Goal: Communication & Community: Answer question/provide support

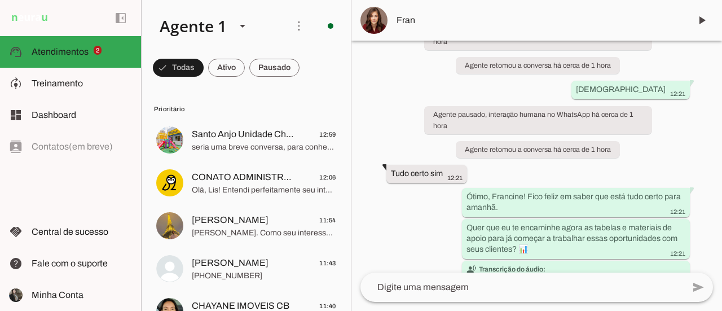
scroll to position [7061, 0]
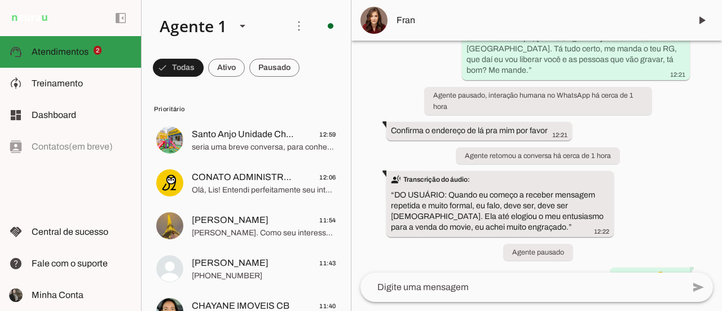
click at [91, 43] on md-item "support_agent Atendimentos Atendimentos 2" at bounding box center [70, 52] width 141 height 32
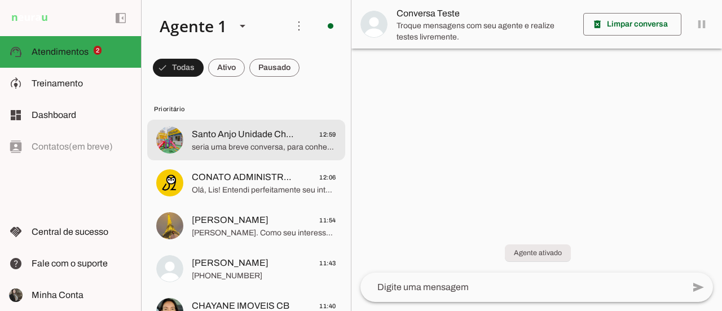
click at [257, 150] on span "seria uma breve conversa, para conhece-los e receber um feedback de vocês" at bounding box center [264, 147] width 144 height 11
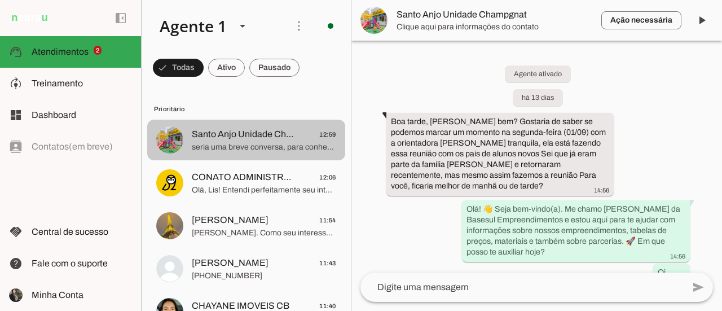
scroll to position [2180, 0]
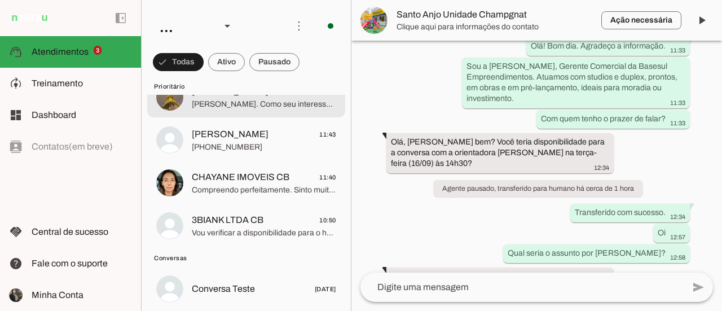
scroll to position [226, 0]
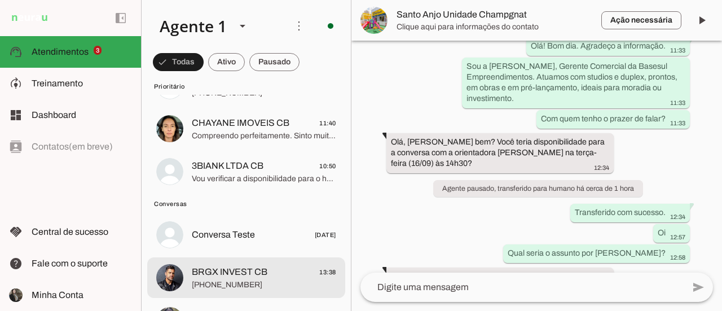
click at [286, 283] on span "[PHONE_NUMBER]" at bounding box center [264, 284] width 144 height 11
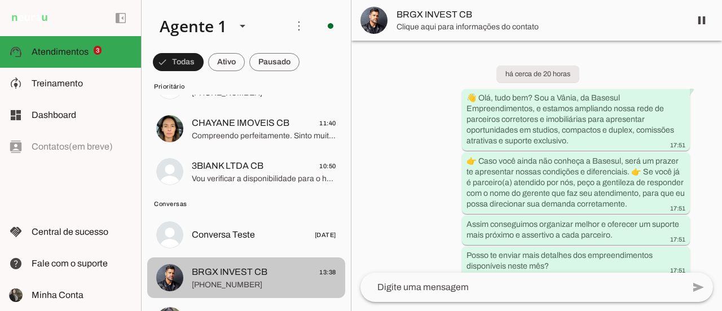
scroll to position [2865, 0]
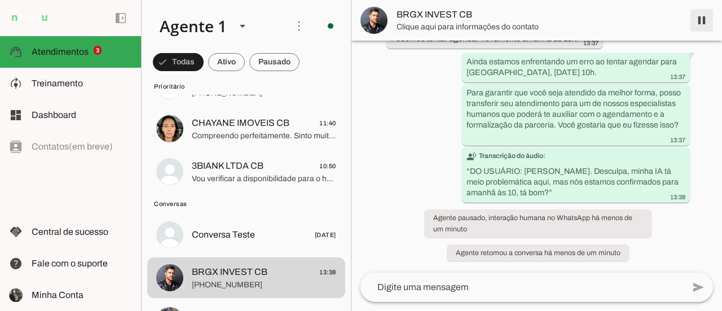
click at [708, 17] on span at bounding box center [702, 20] width 27 height 27
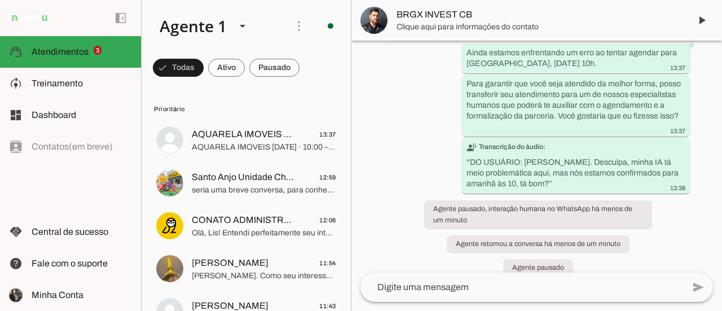
scroll to position [2889, 0]
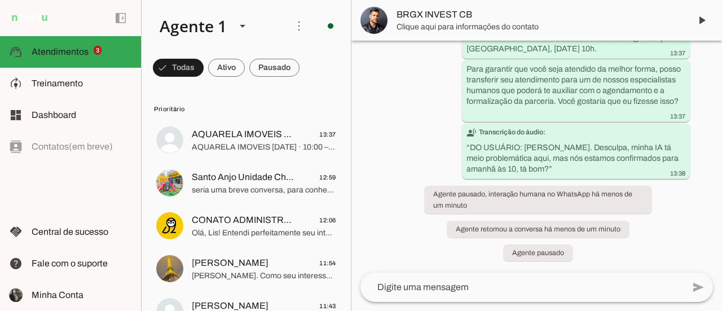
click at [372, 23] on img at bounding box center [374, 20] width 27 height 27
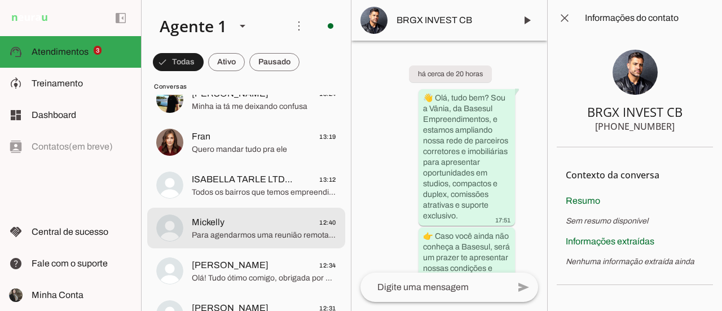
scroll to position [508, 0]
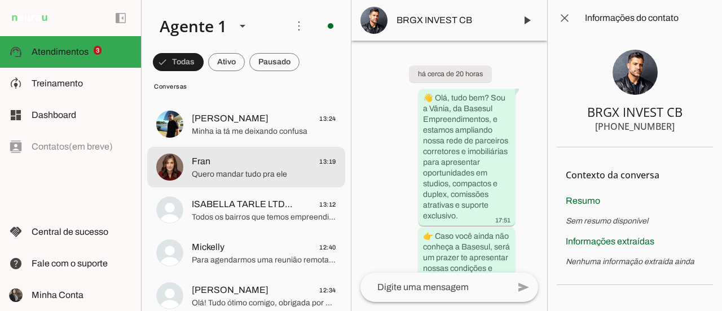
click at [274, 174] on span "Quero mandar tudo pra ele" at bounding box center [264, 174] width 144 height 11
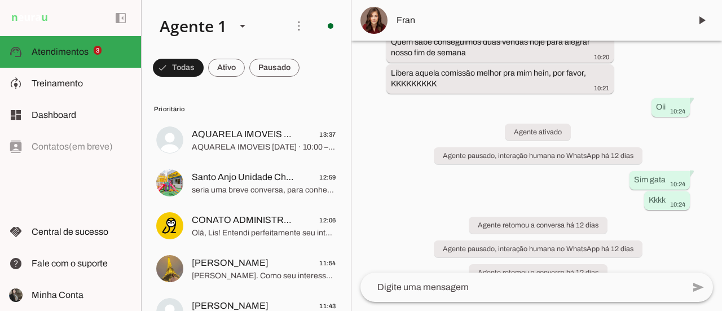
scroll to position [212, 0]
